Goal: Task Accomplishment & Management: Use online tool/utility

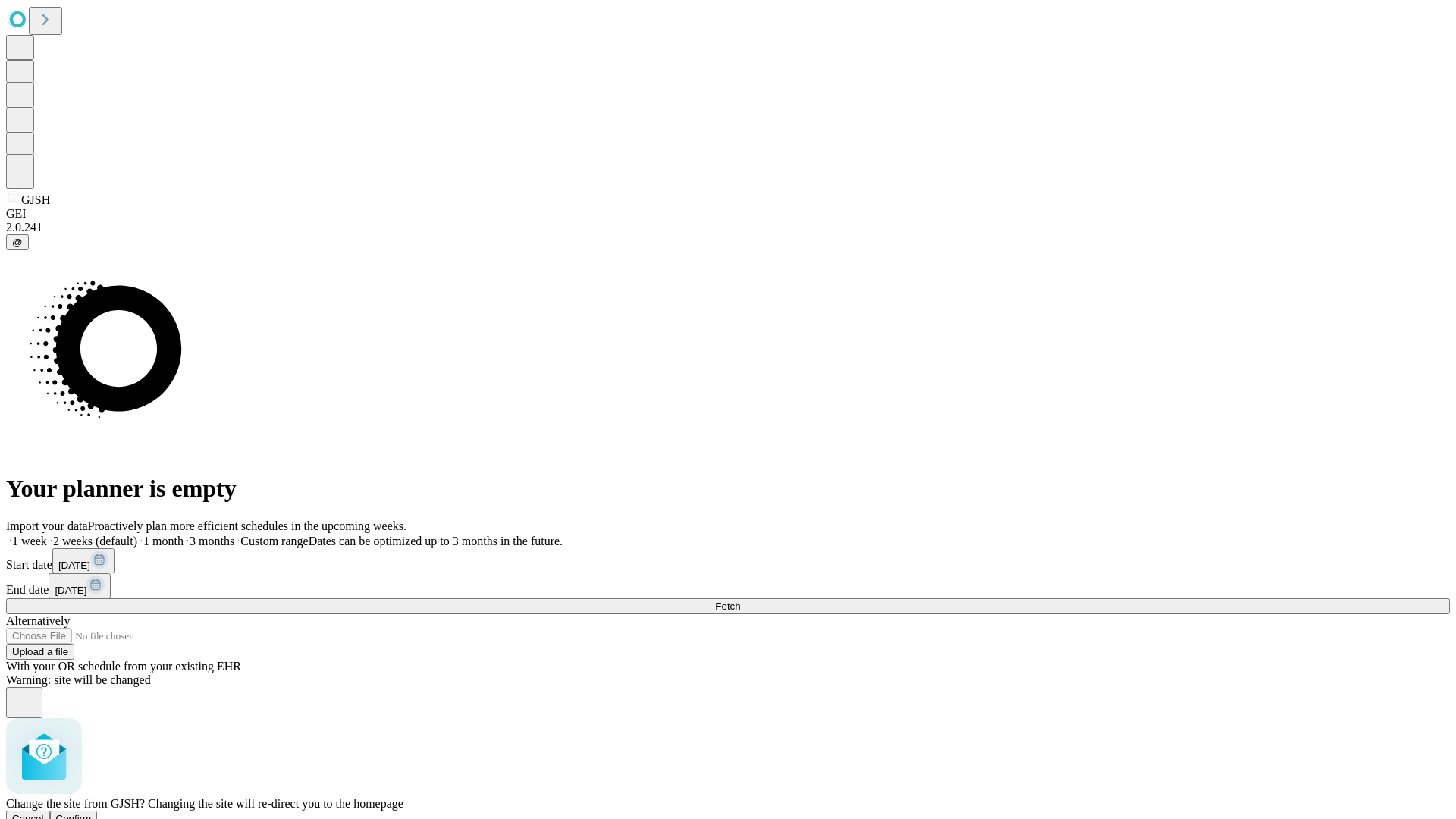
click at [92, 813] on span "Confirm" at bounding box center [74, 819] width 36 height 11
click at [47, 534] on label "1 week" at bounding box center [27, 541] width 41 height 13
click at [740, 601] on span "Fetch" at bounding box center [727, 606] width 25 height 11
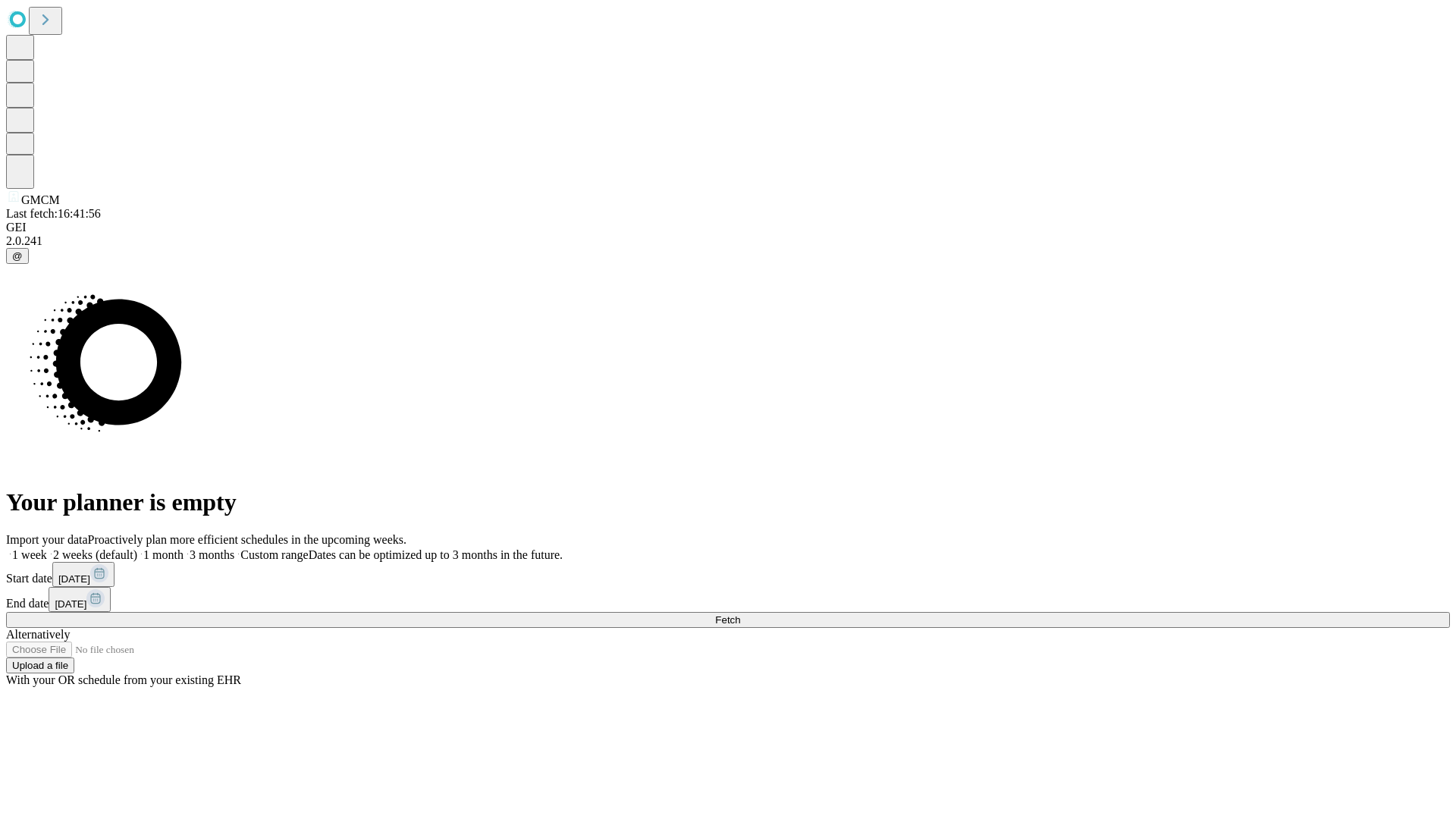
click at [47, 548] on label "1 week" at bounding box center [27, 555] width 41 height 13
click at [740, 614] on span "Fetch" at bounding box center [727, 620] width 25 height 11
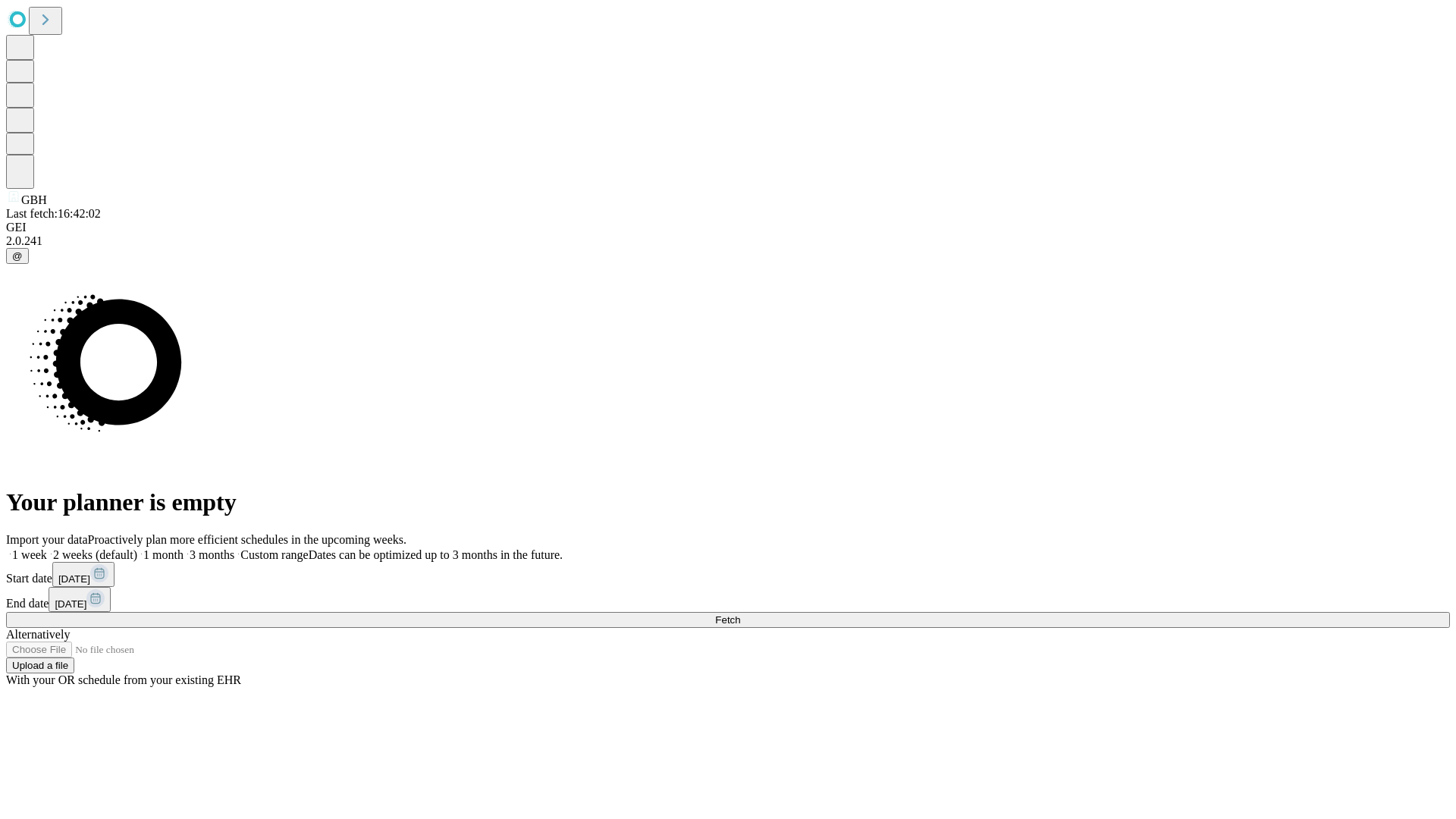
click at [47, 548] on label "1 week" at bounding box center [27, 555] width 41 height 13
click at [740, 614] on span "Fetch" at bounding box center [727, 620] width 25 height 11
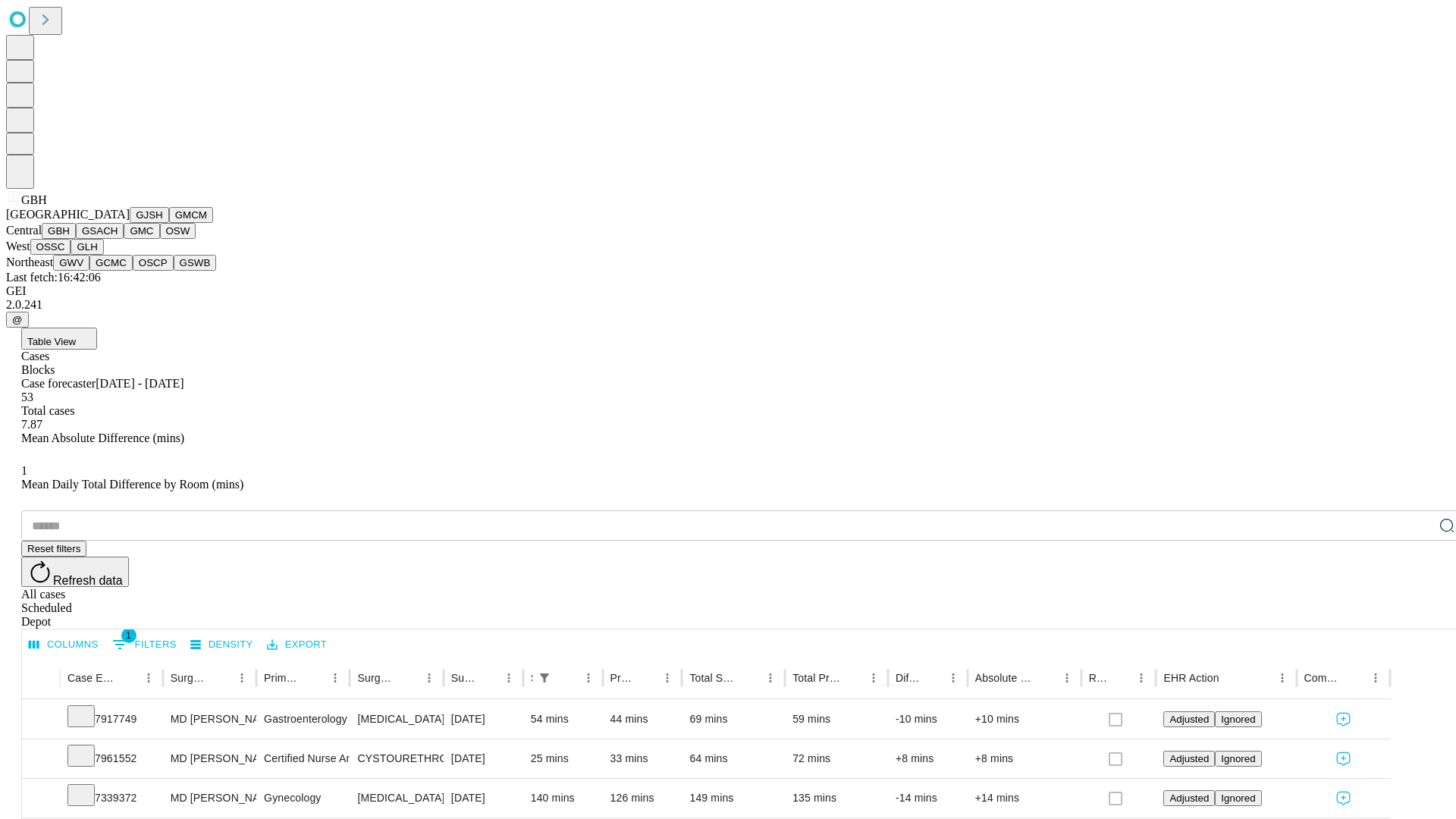
click at [118, 239] on button "GSACH" at bounding box center [99, 230] width 48 height 16
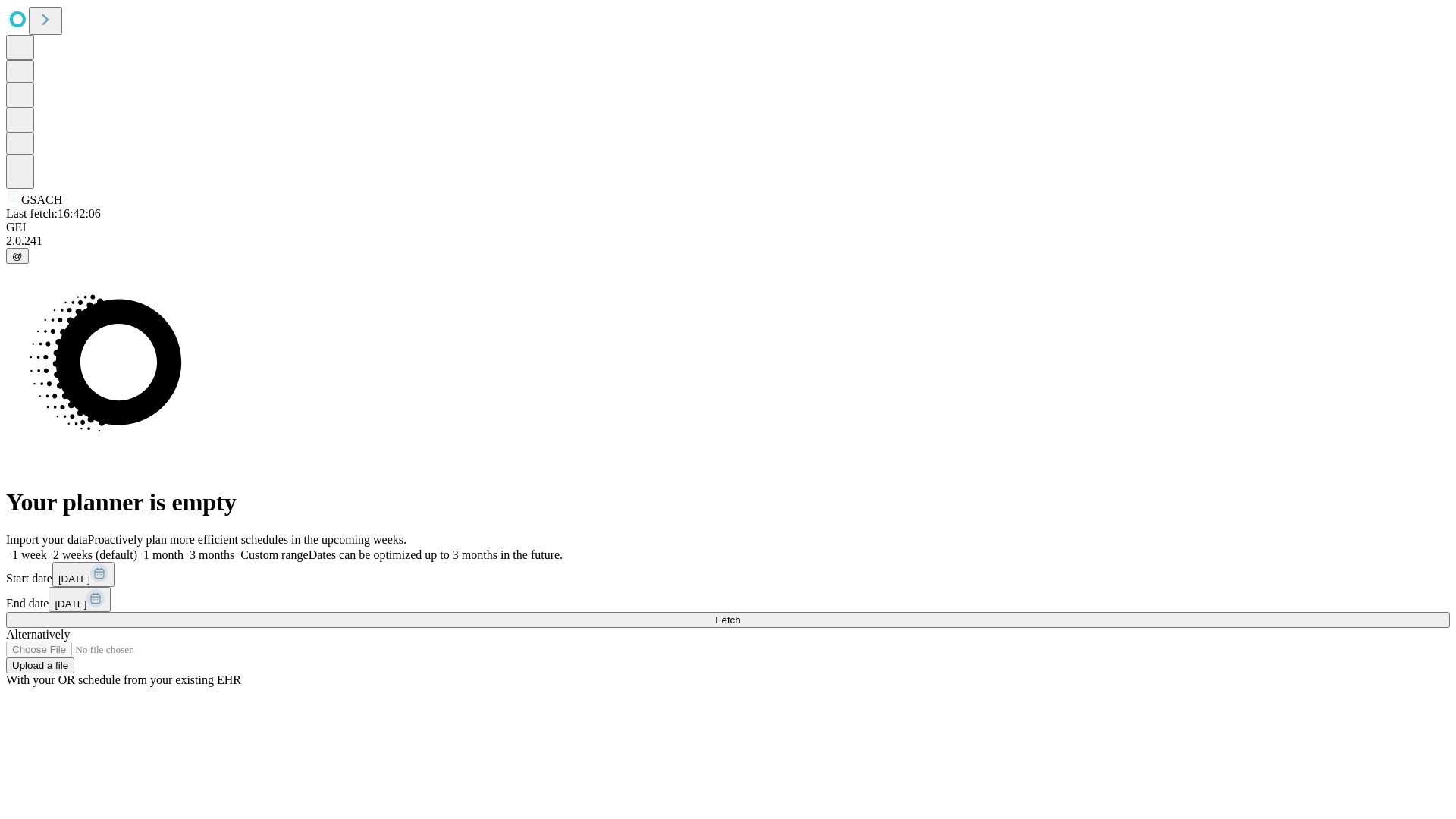
click at [47, 548] on label "1 week" at bounding box center [27, 555] width 41 height 13
click at [740, 614] on span "Fetch" at bounding box center [727, 620] width 25 height 11
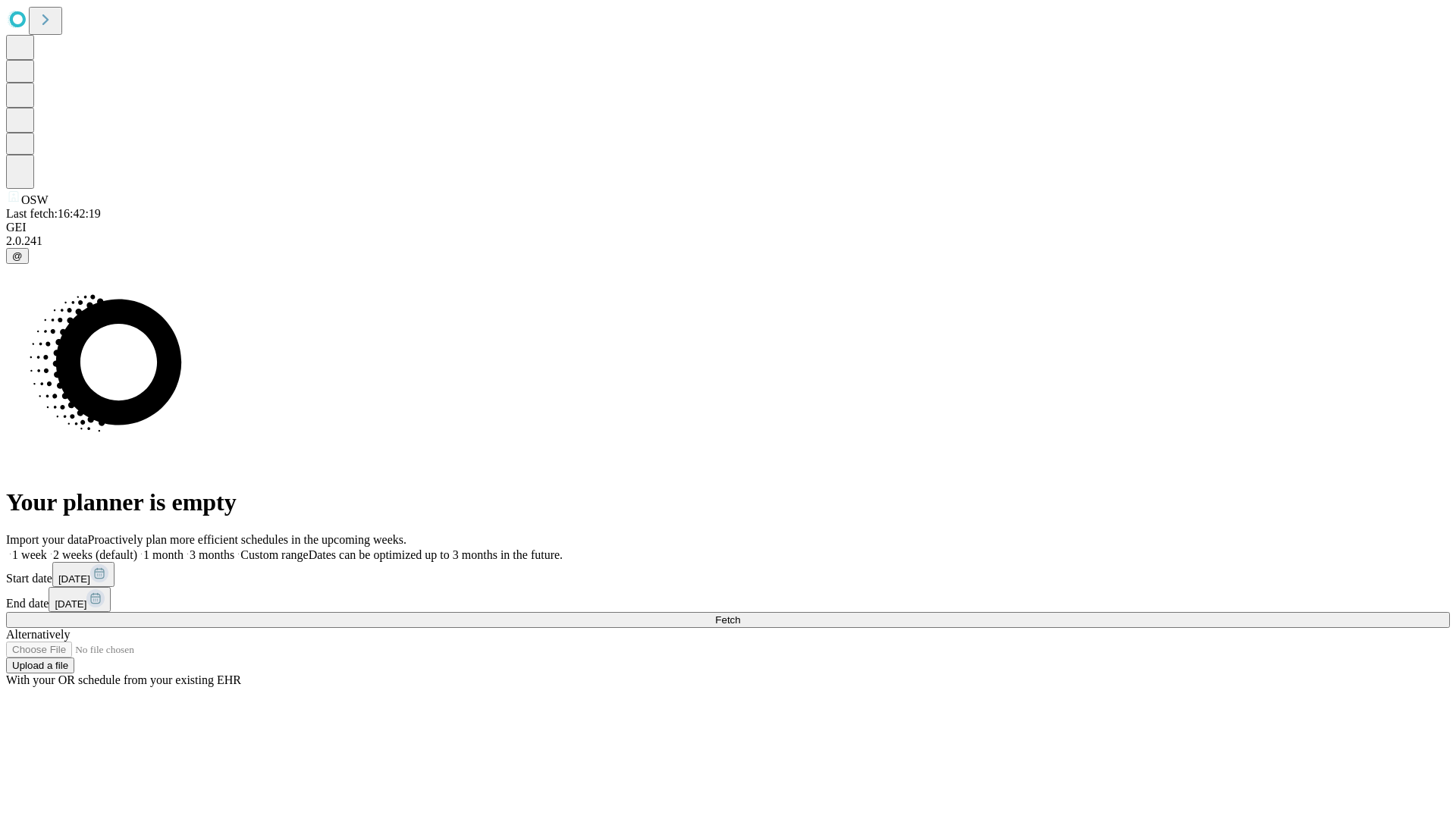
click at [740, 614] on span "Fetch" at bounding box center [727, 620] width 25 height 11
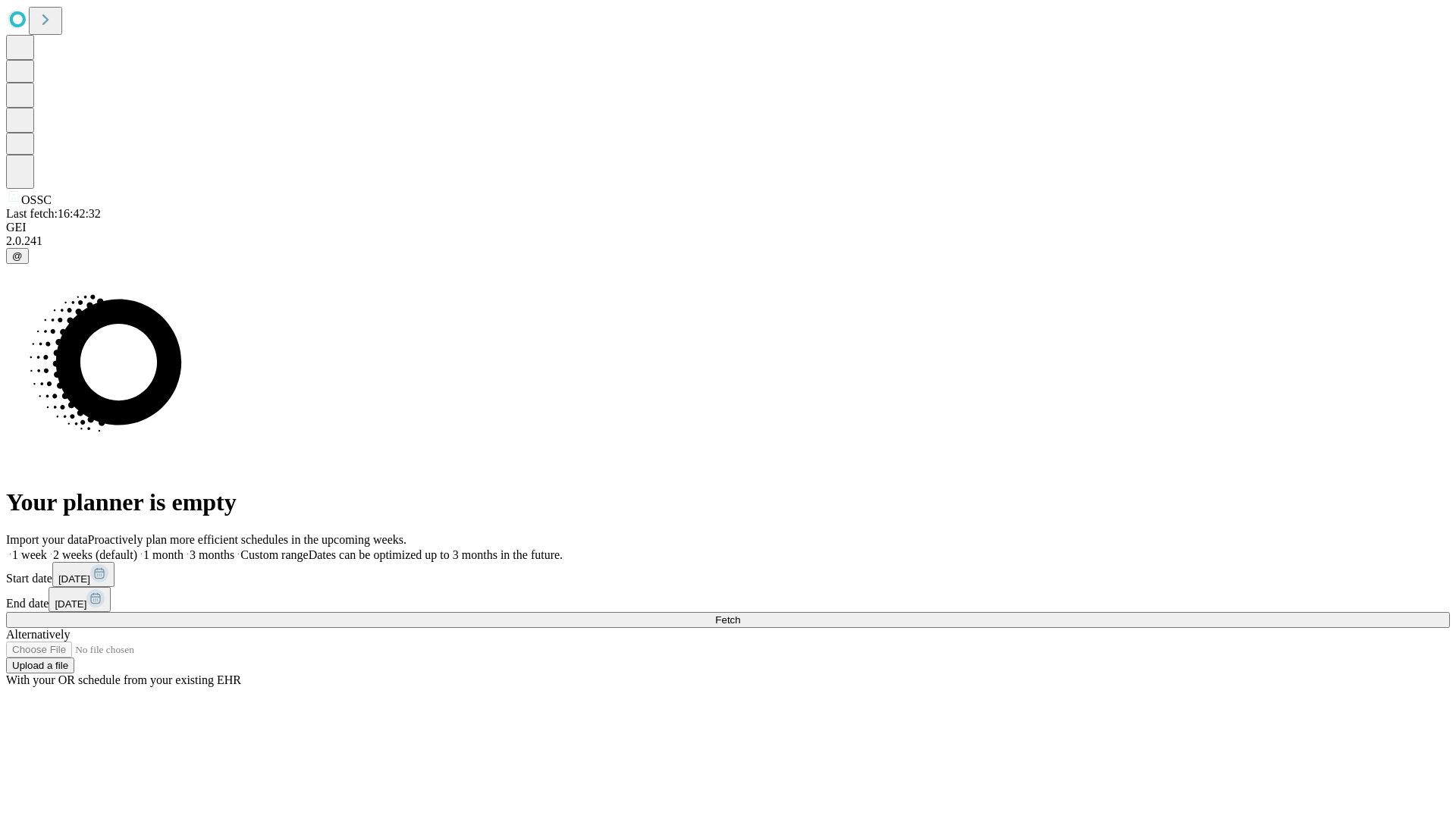
click at [740, 614] on span "Fetch" at bounding box center [727, 620] width 25 height 11
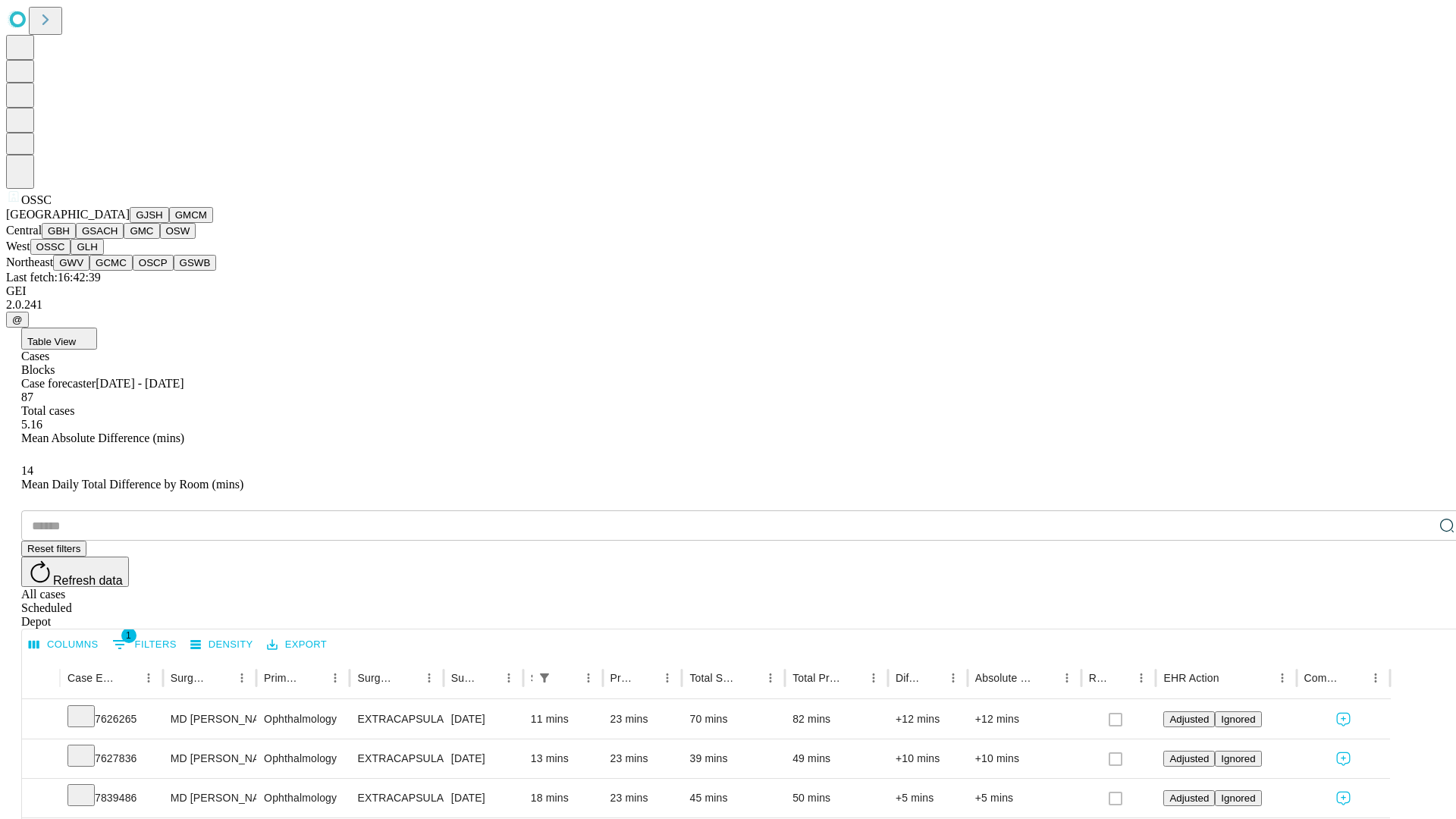
click at [103, 255] on button "GLH" at bounding box center [87, 246] width 32 height 16
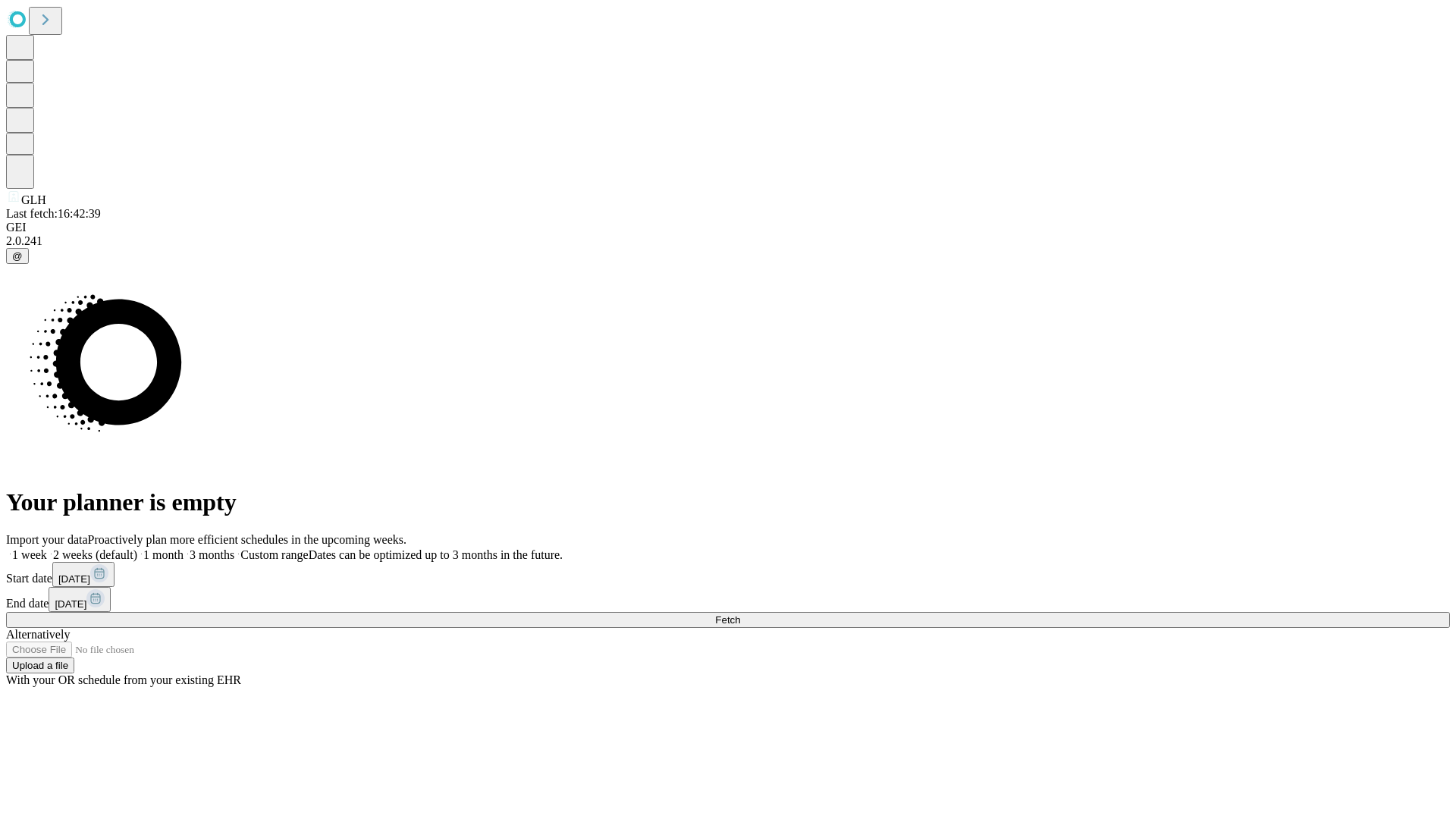
click at [47, 548] on label "1 week" at bounding box center [27, 555] width 41 height 13
click at [740, 614] on span "Fetch" at bounding box center [727, 620] width 25 height 11
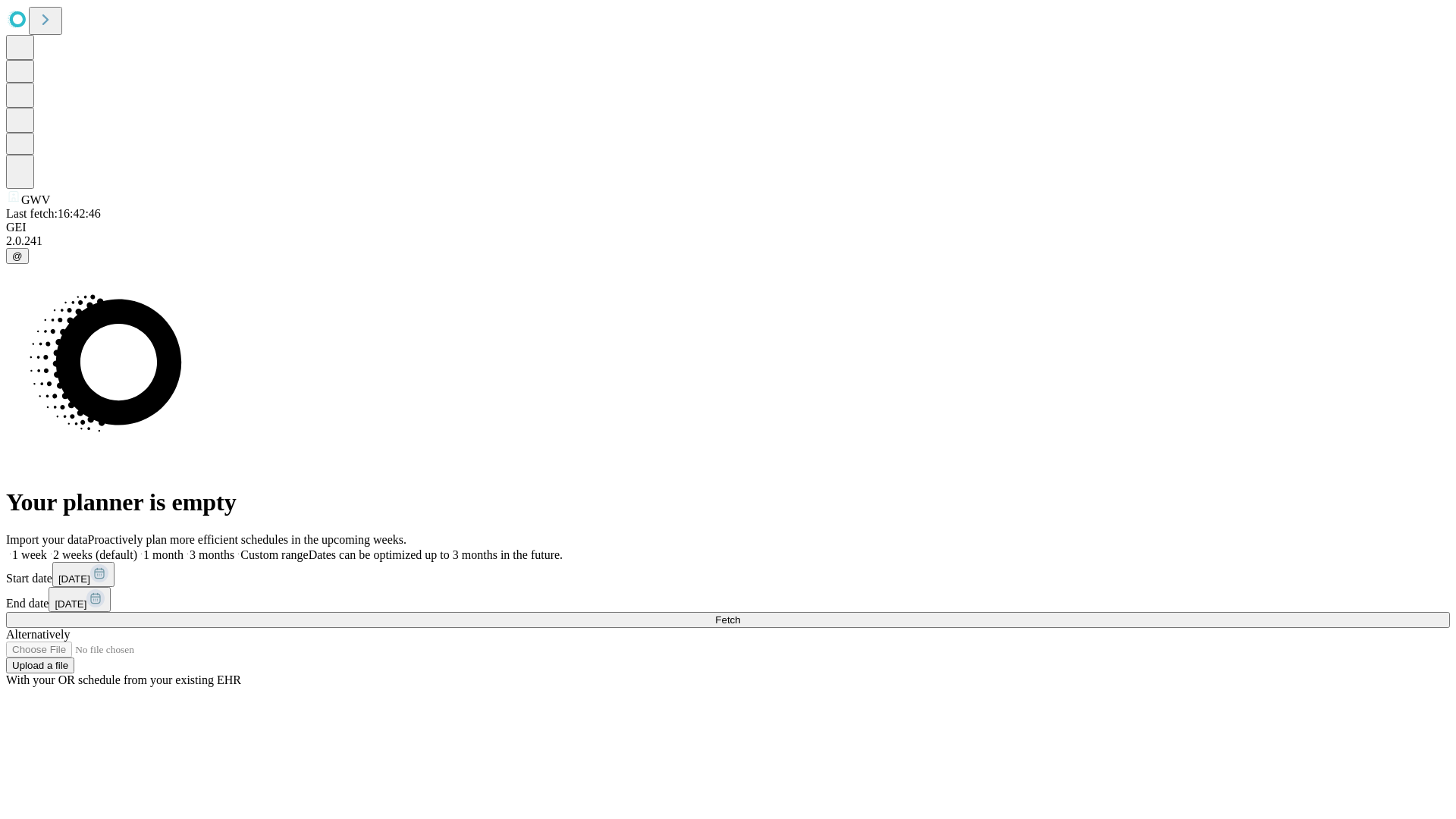
click at [47, 548] on label "1 week" at bounding box center [27, 555] width 41 height 13
click at [740, 614] on span "Fetch" at bounding box center [727, 620] width 25 height 11
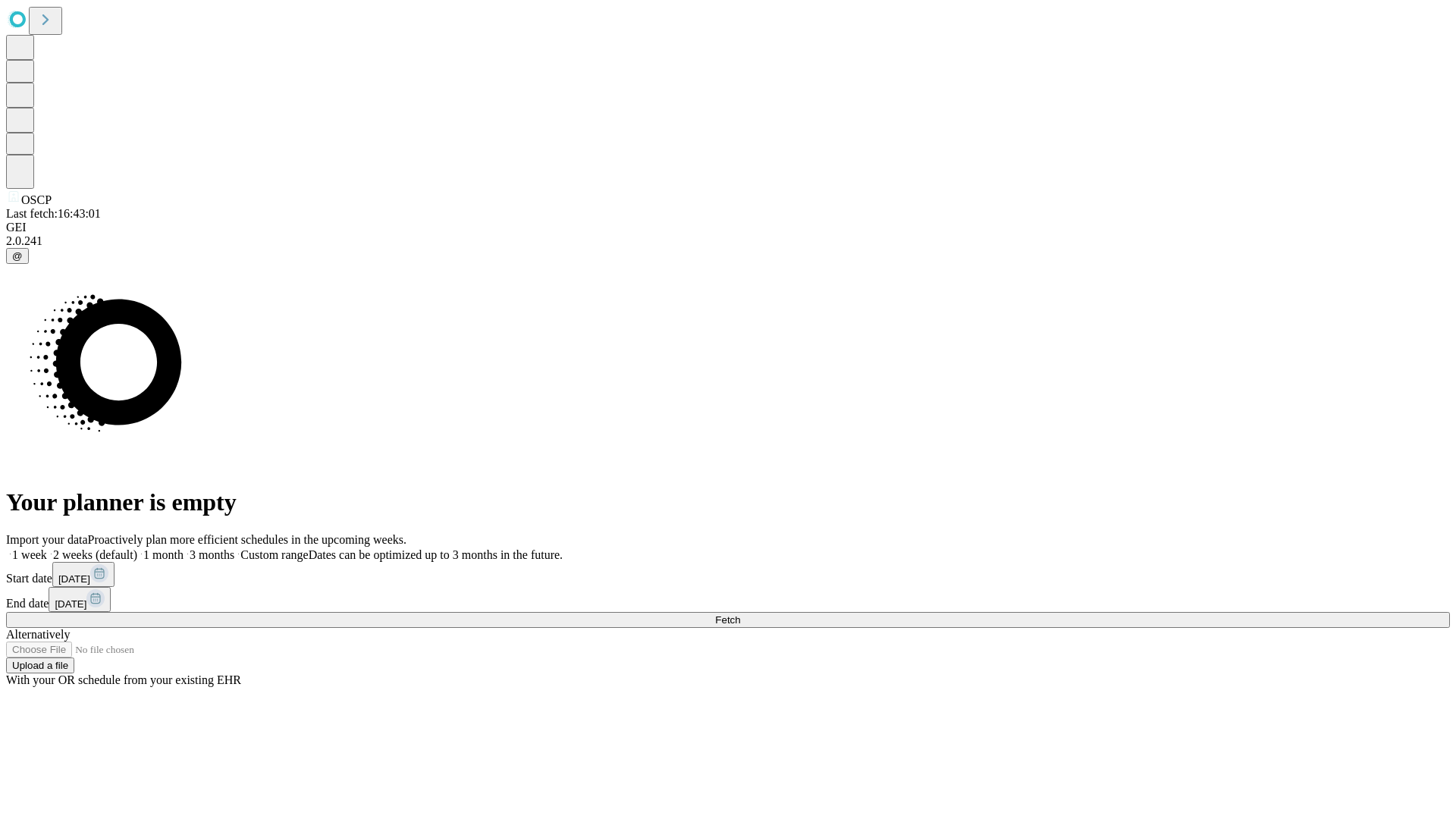
click at [740, 614] on span "Fetch" at bounding box center [727, 620] width 25 height 11
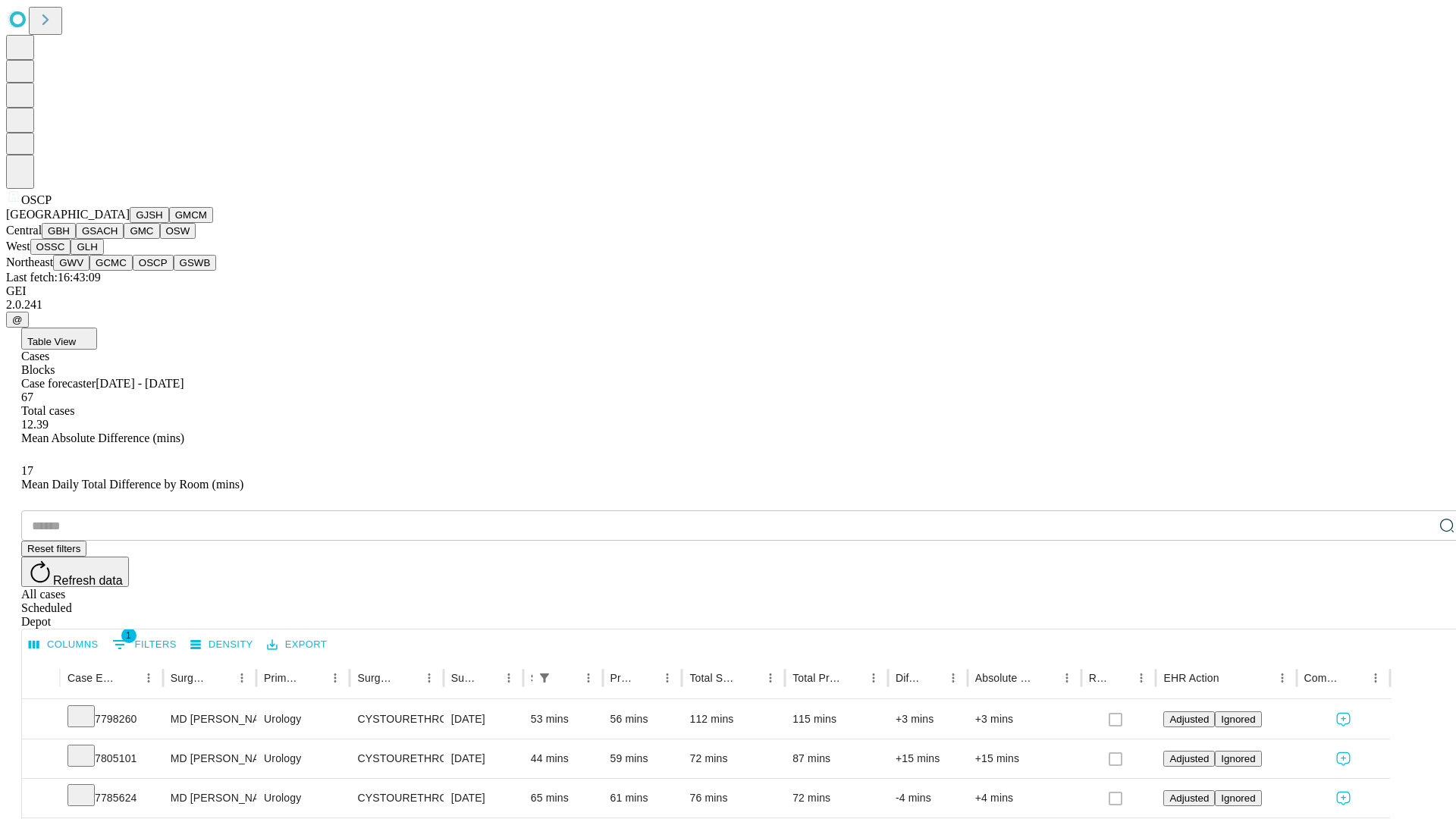
click at [174, 271] on button "GSWB" at bounding box center [195, 263] width 43 height 16
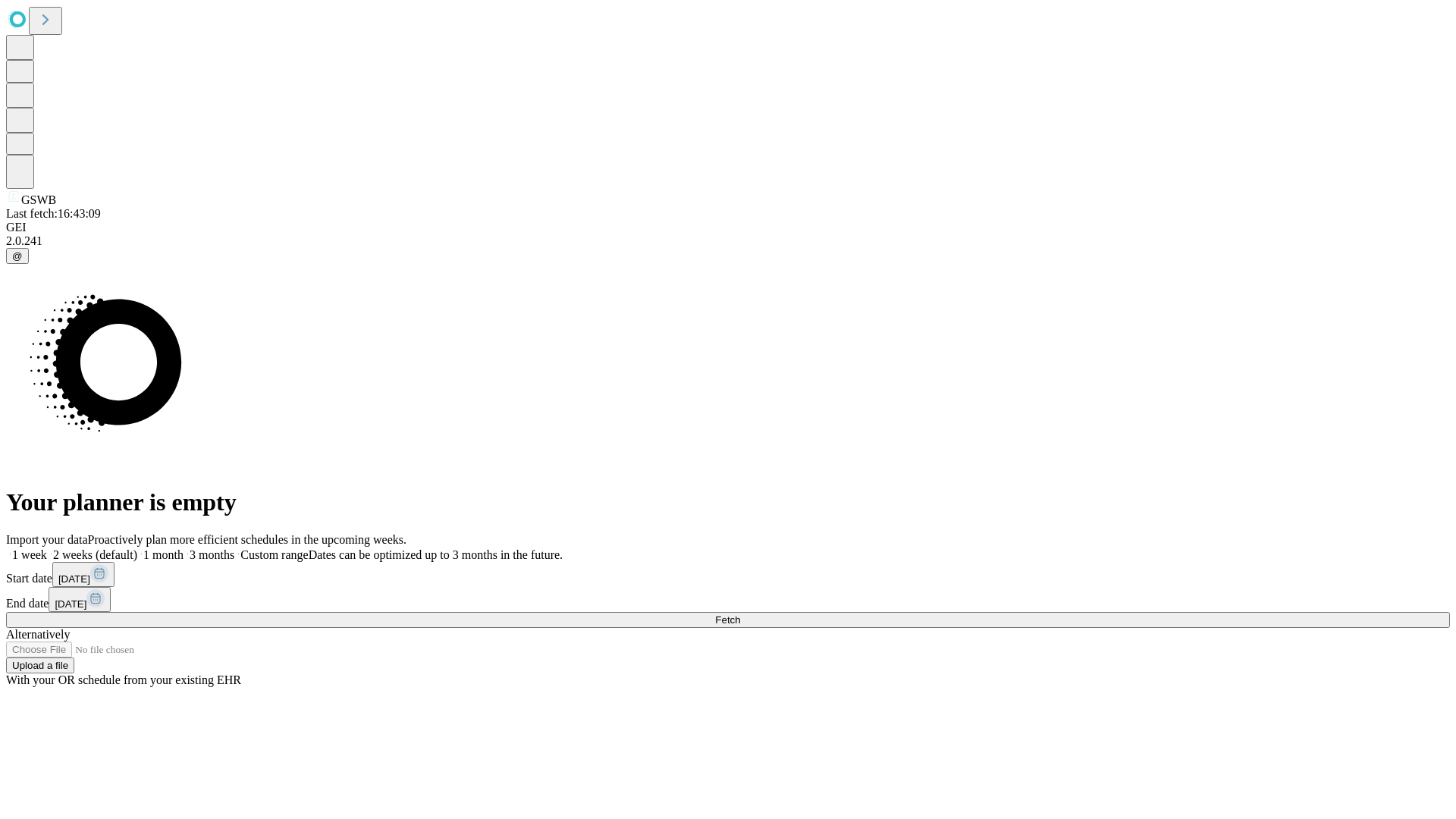
click at [47, 548] on label "1 week" at bounding box center [27, 555] width 41 height 13
click at [740, 614] on span "Fetch" at bounding box center [727, 620] width 25 height 11
